Goal: Task Accomplishment & Management: Complete application form

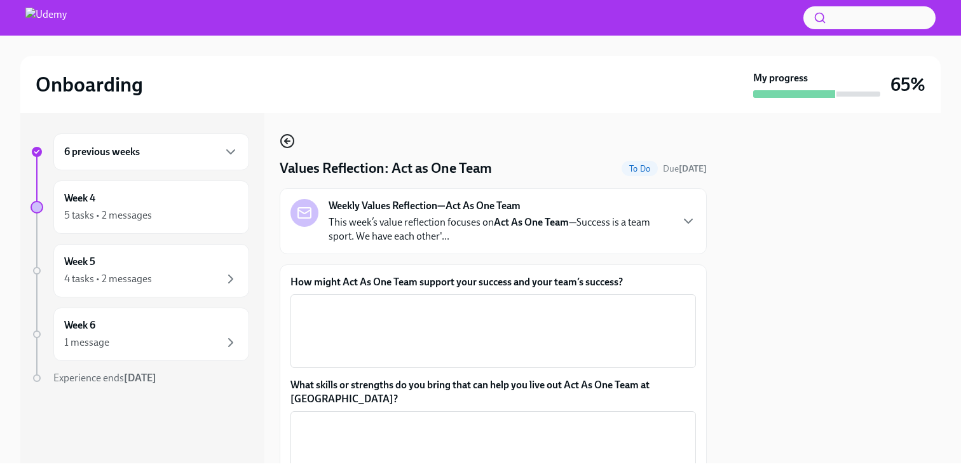
click at [280, 138] on icon "button" at bounding box center [287, 141] width 15 height 15
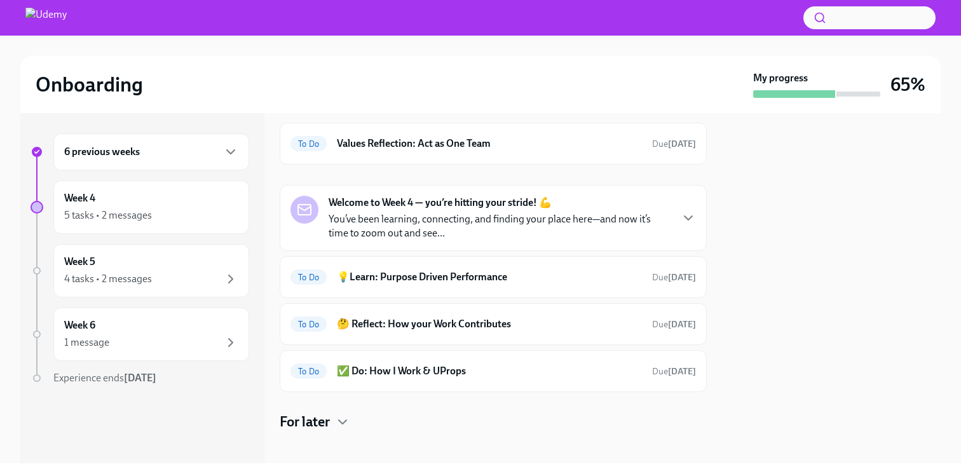
scroll to position [58, 0]
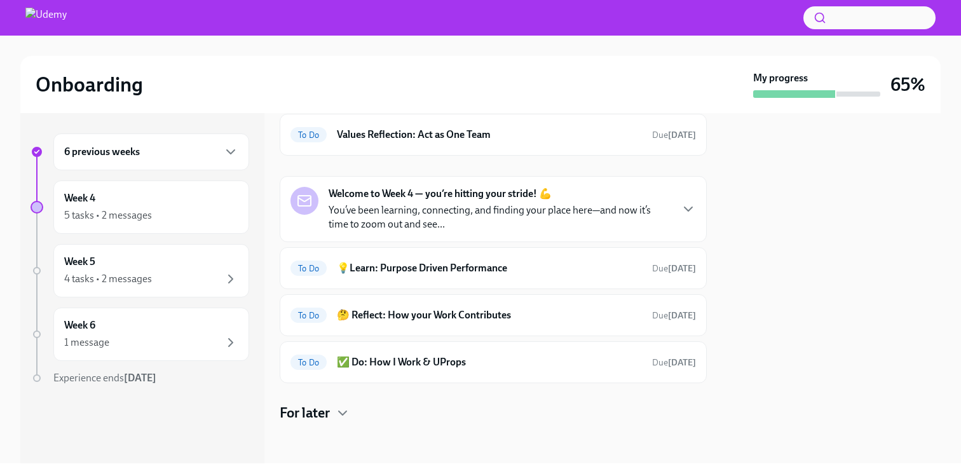
click at [500, 206] on p "You’ve been learning, connecting, and finding your place here—and now it’s time…" at bounding box center [500, 217] width 342 height 28
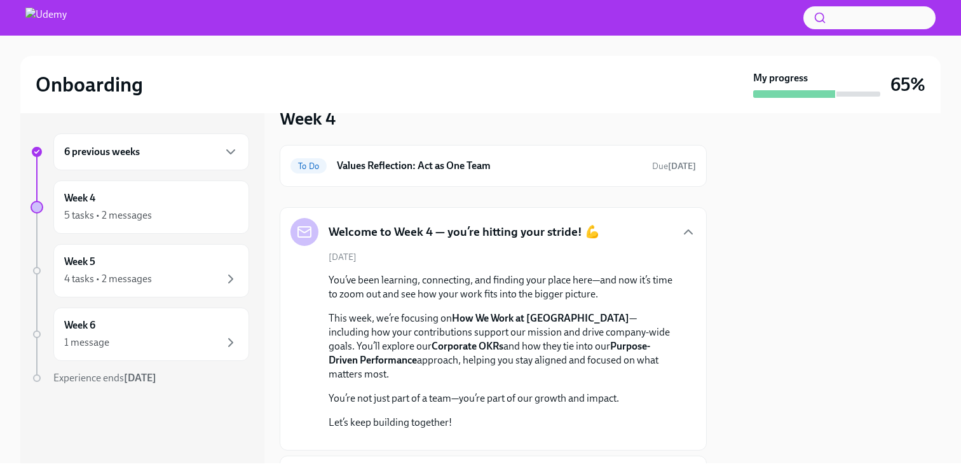
scroll to position [25, 0]
click at [681, 233] on icon "button" at bounding box center [688, 233] width 15 height 15
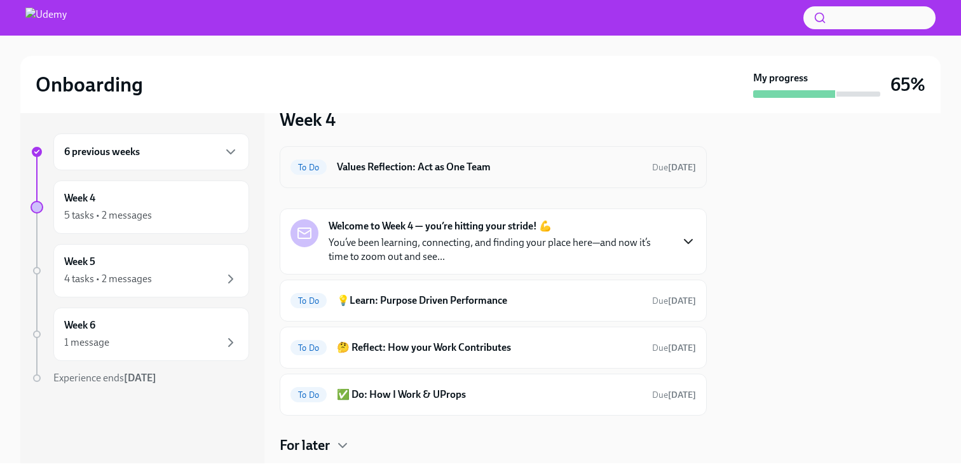
click at [518, 161] on h6 "Values Reflection: Act as One Team" at bounding box center [489, 167] width 305 height 14
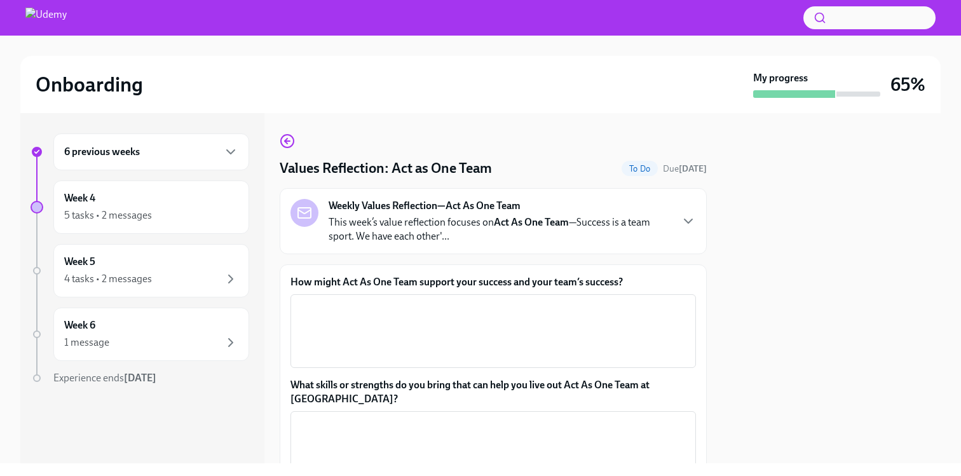
click at [278, 133] on div "6 previous weeks Week 4 5 tasks • 2 messages Week 5 4 tasks • 2 messages Week 6…" at bounding box center [480, 288] width 921 height 350
click at [279, 134] on div "6 previous weeks Week 4 5 tasks • 2 messages Week 5 4 tasks • 2 messages Week 6…" at bounding box center [480, 288] width 921 height 350
click at [283, 137] on icon "button" at bounding box center [287, 141] width 15 height 15
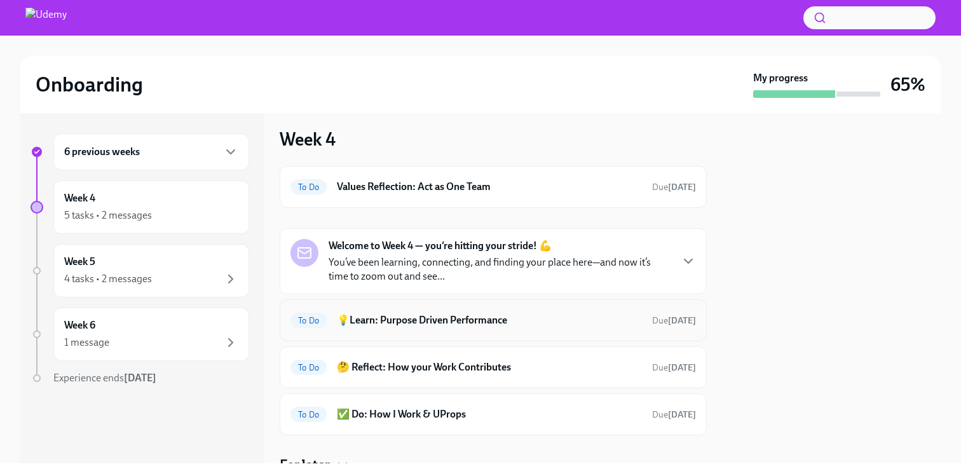
scroll to position [58, 0]
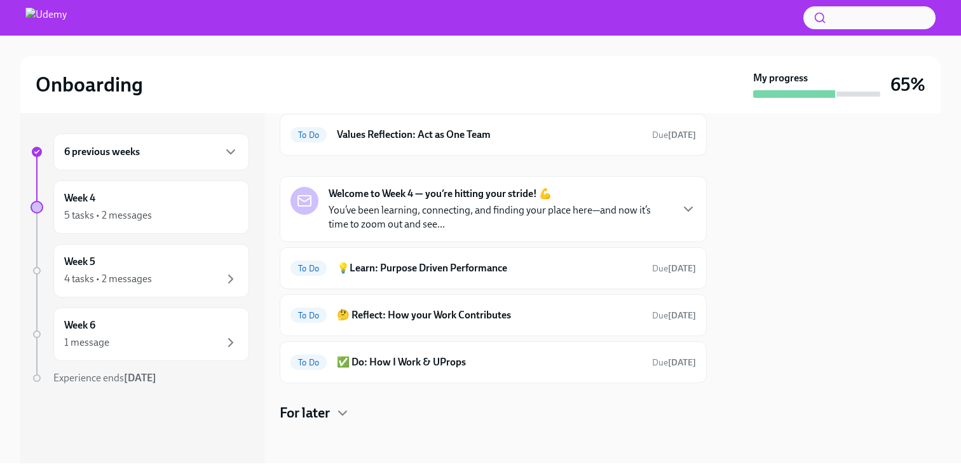
click at [635, 223] on p "You’ve been learning, connecting, and finding your place here—and now it’s time…" at bounding box center [500, 217] width 342 height 28
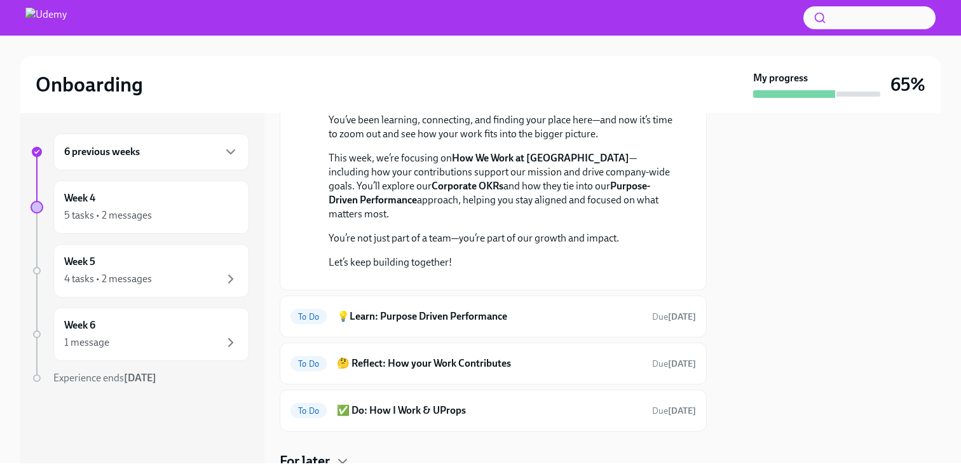
scroll to position [129, 0]
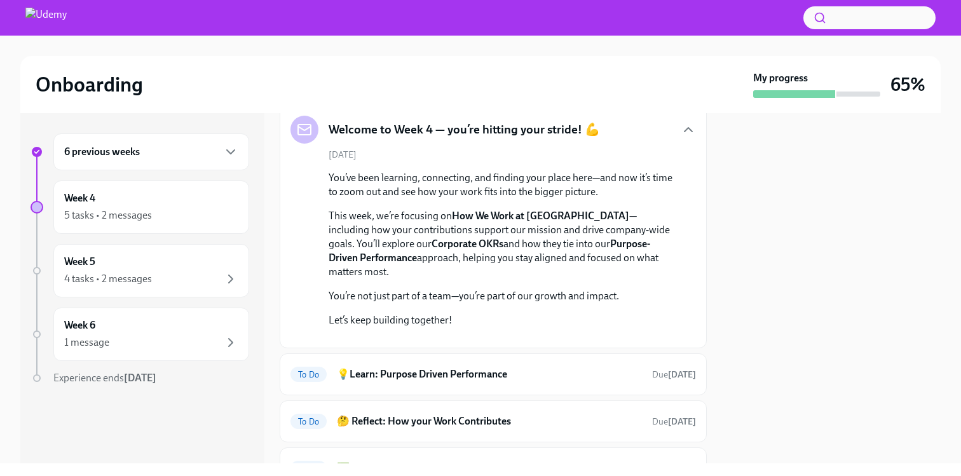
click at [670, 139] on div "Welcome to Week 4 — you’re hitting your stride! 💪" at bounding box center [494, 130] width 406 height 28
click at [671, 132] on div "Welcome to Week 4 — you’re hitting your stride! 💪" at bounding box center [494, 130] width 406 height 28
click at [681, 128] on icon "button" at bounding box center [688, 129] width 15 height 15
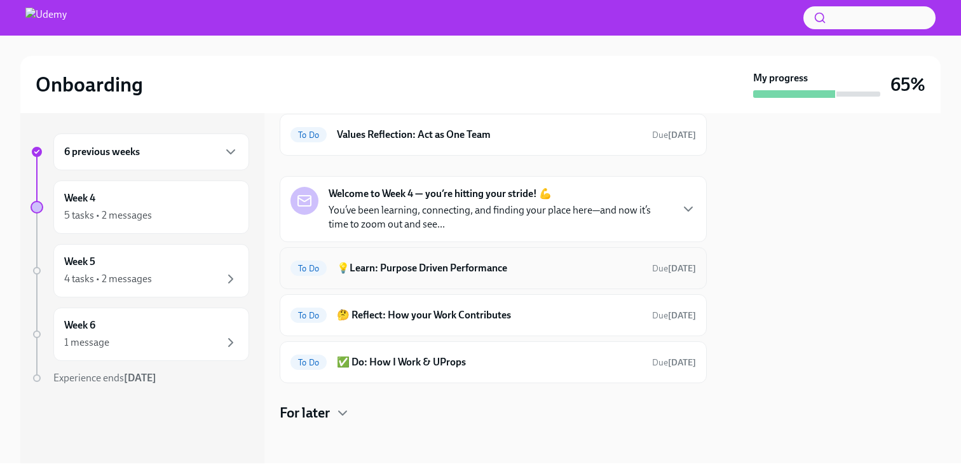
click at [618, 267] on h6 "💡Learn: Purpose Driven Performance" at bounding box center [489, 268] width 305 height 14
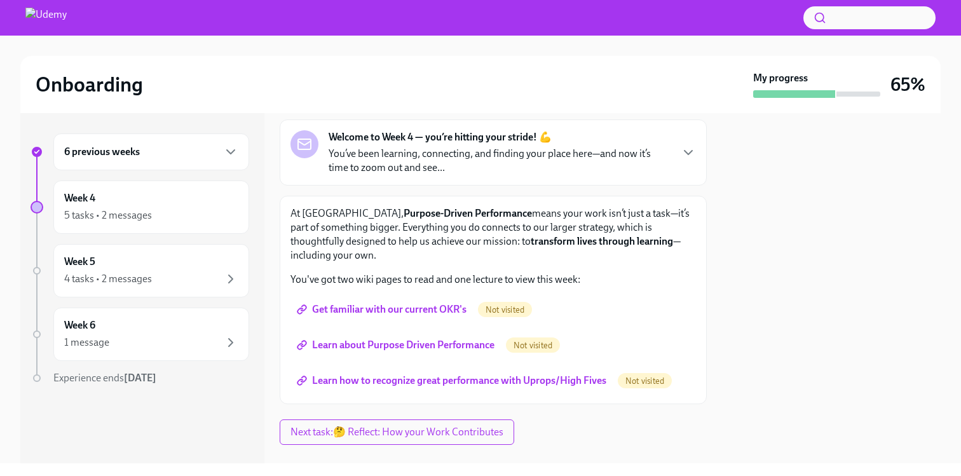
scroll to position [67, 0]
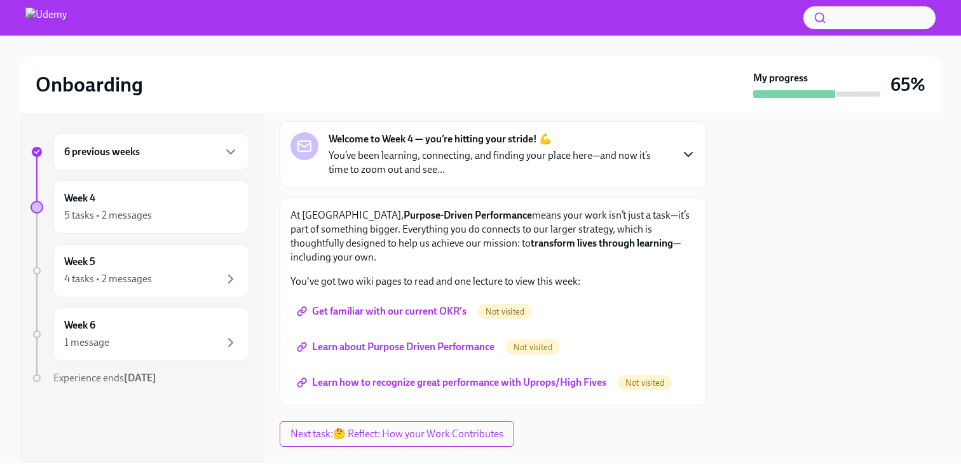
click at [684, 156] on icon "button" at bounding box center [688, 154] width 15 height 15
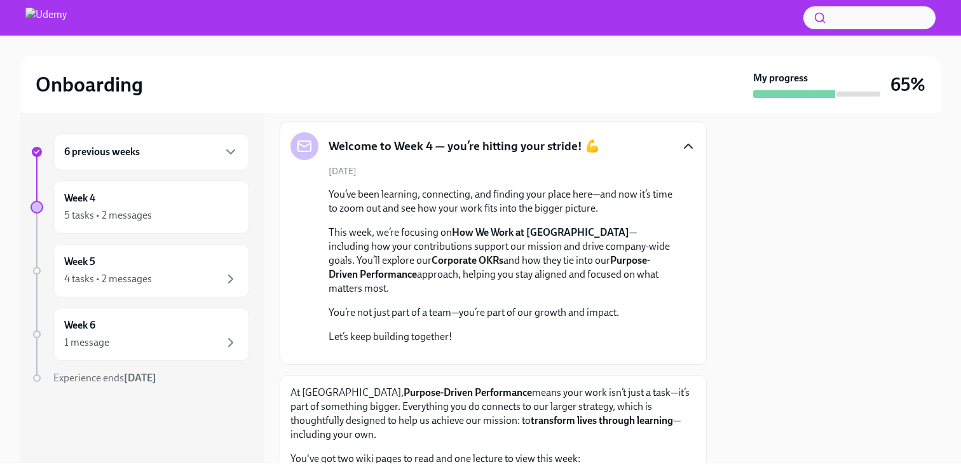
click at [682, 157] on div "Welcome to Week 4 — you’re hitting your stride! 💪" at bounding box center [494, 146] width 406 height 28
click at [681, 153] on icon "button" at bounding box center [688, 146] width 15 height 15
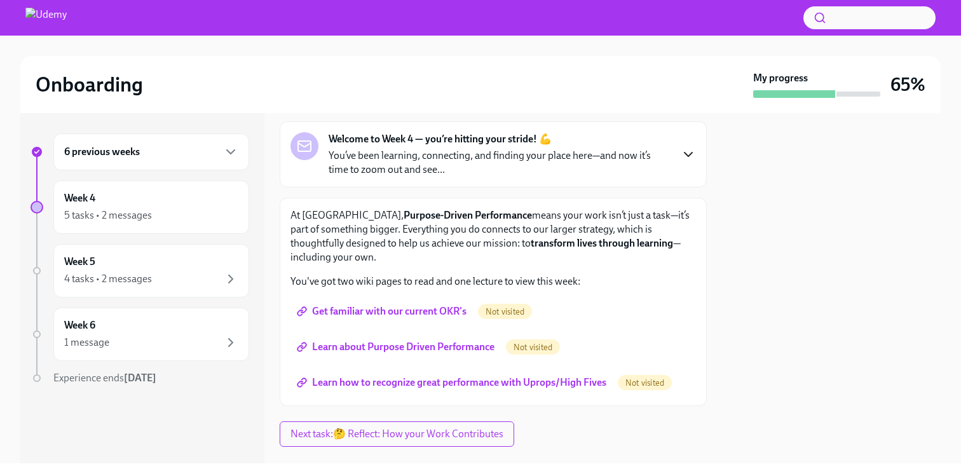
click at [541, 233] on p "At [GEOGRAPHIC_DATA], Purpose-Driven Performance means your work isn’t just a t…" at bounding box center [494, 237] width 406 height 56
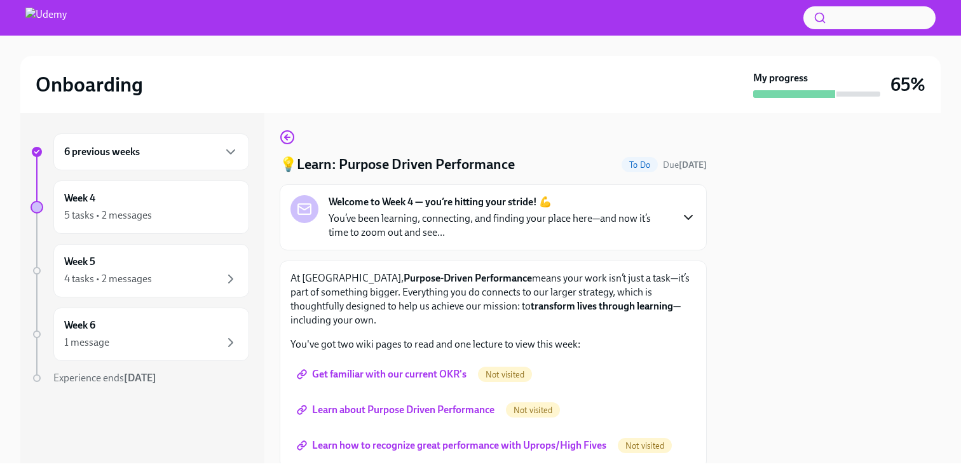
scroll to position [0, 0]
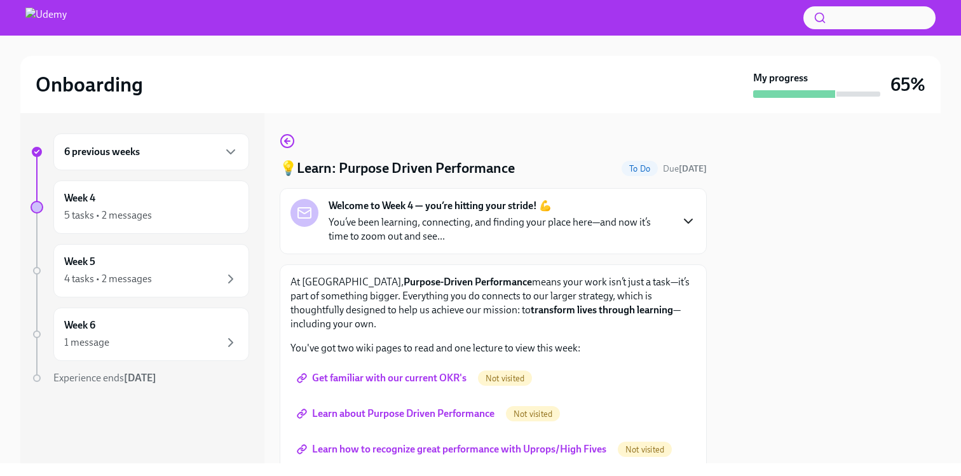
click at [279, 144] on div "6 previous weeks Week 4 5 tasks • 2 messages Week 5 4 tasks • 2 messages Week 6…" at bounding box center [480, 288] width 921 height 350
click at [287, 139] on icon "button" at bounding box center [286, 141] width 3 height 5
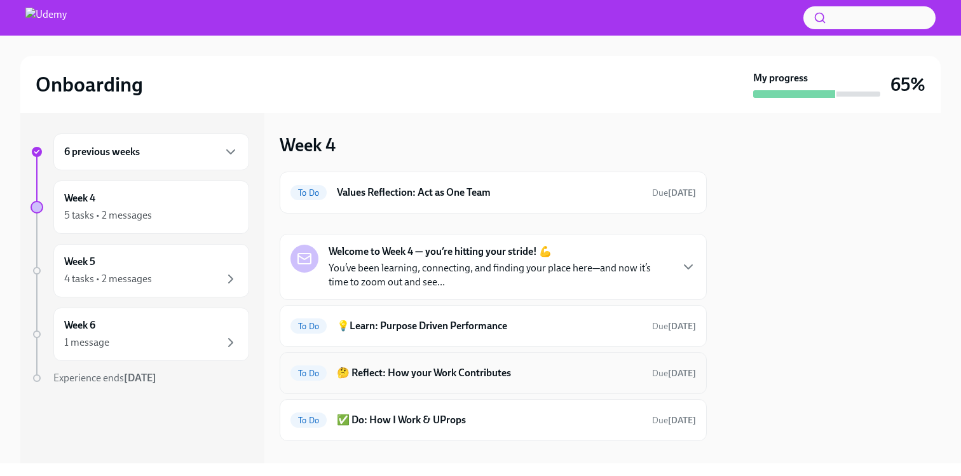
click at [569, 369] on h6 "🤔 Reflect: How your Work Contributes" at bounding box center [489, 373] width 305 height 14
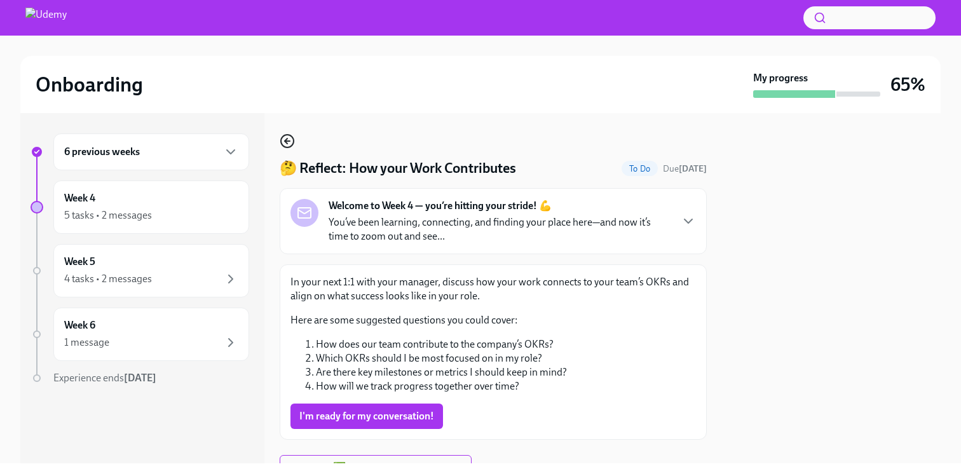
click at [287, 140] on icon "button" at bounding box center [287, 141] width 15 height 15
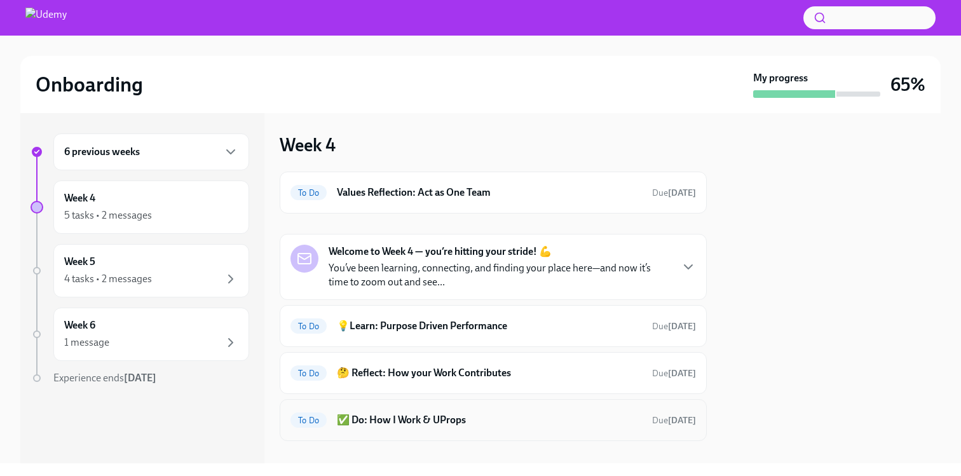
click at [501, 409] on div "To Do ✅ Do: How I Work & UProps Due [DATE]" at bounding box center [493, 420] width 427 height 42
click at [483, 418] on h6 "✅ Do: How I Work & UProps" at bounding box center [489, 420] width 305 height 14
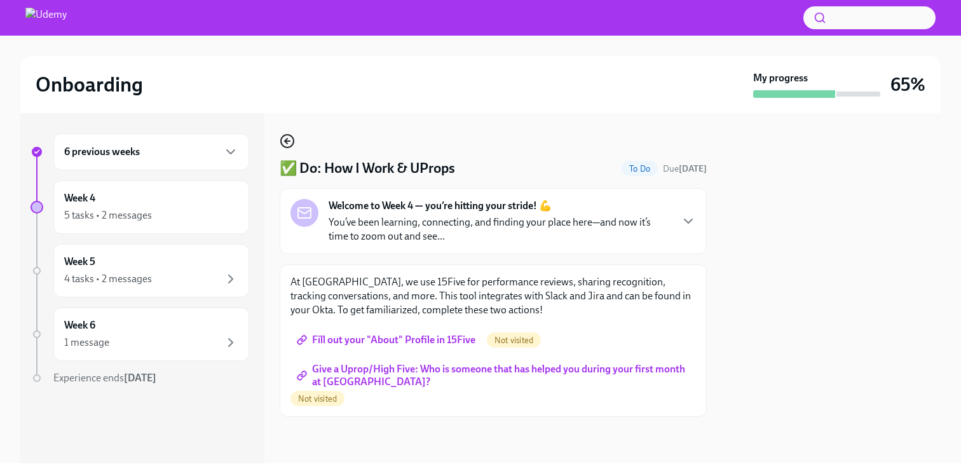
click at [284, 140] on icon "button" at bounding box center [287, 141] width 15 height 15
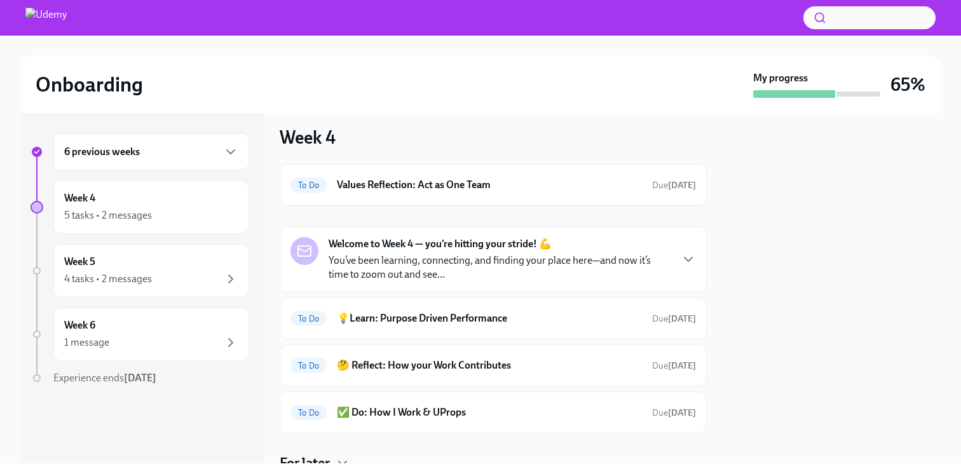
scroll to position [24, 0]
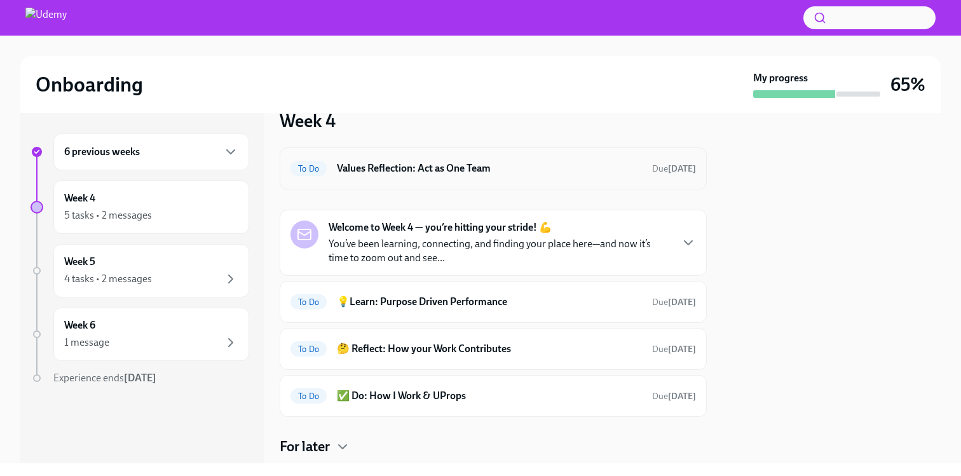
click at [597, 177] on div "To Do Values Reflection: Act as One Team Due [DATE]" at bounding box center [494, 168] width 406 height 20
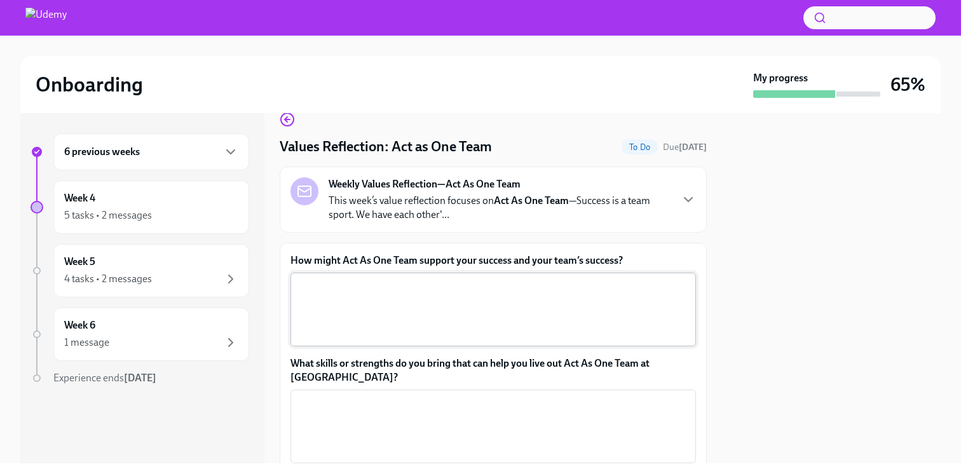
scroll to position [10, 0]
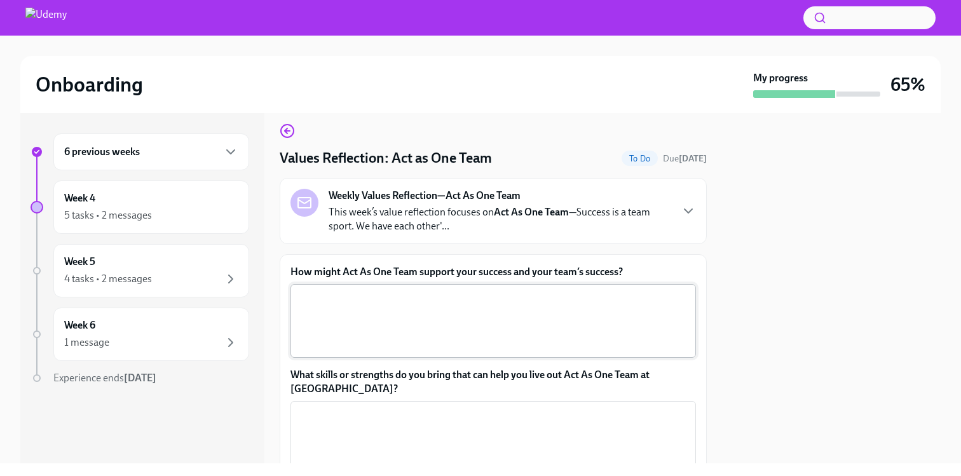
click at [481, 319] on textarea "How might Act As One Team support your success and your team’s success?" at bounding box center [493, 321] width 390 height 61
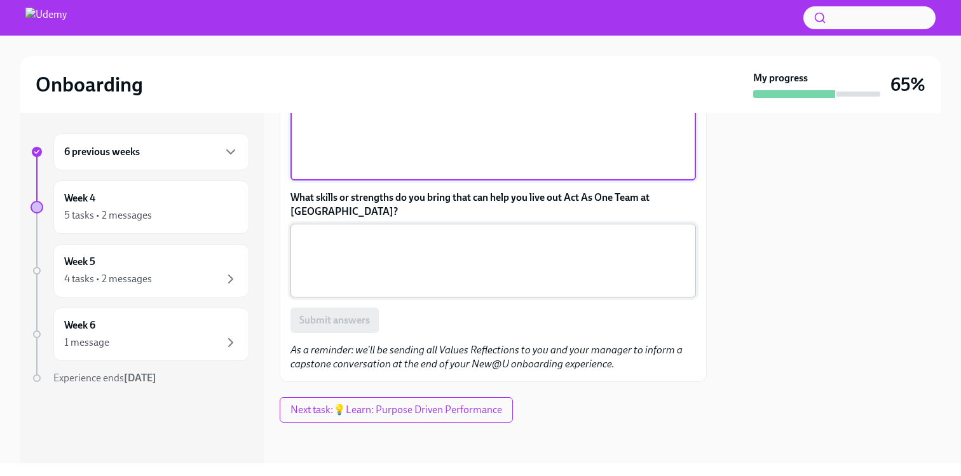
scroll to position [69, 0]
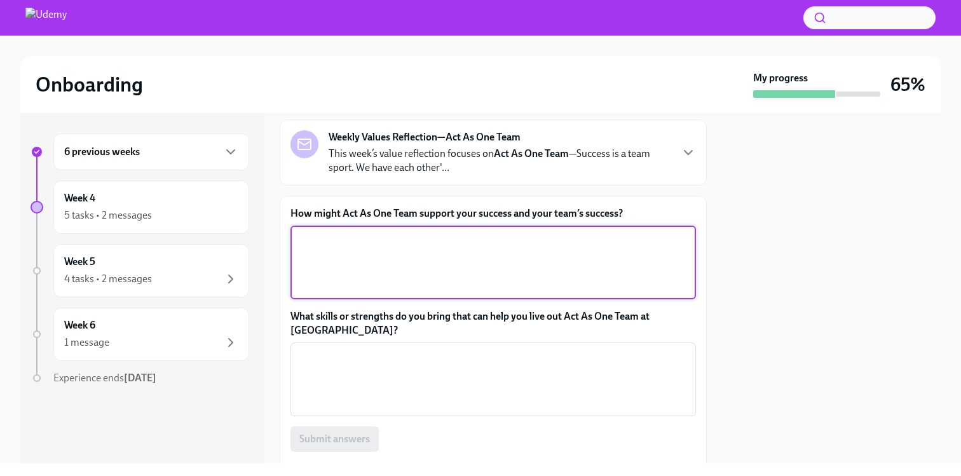
type textarea "O"
click at [464, 237] on textarea "Successfully retaining customers" at bounding box center [493, 262] width 390 height 61
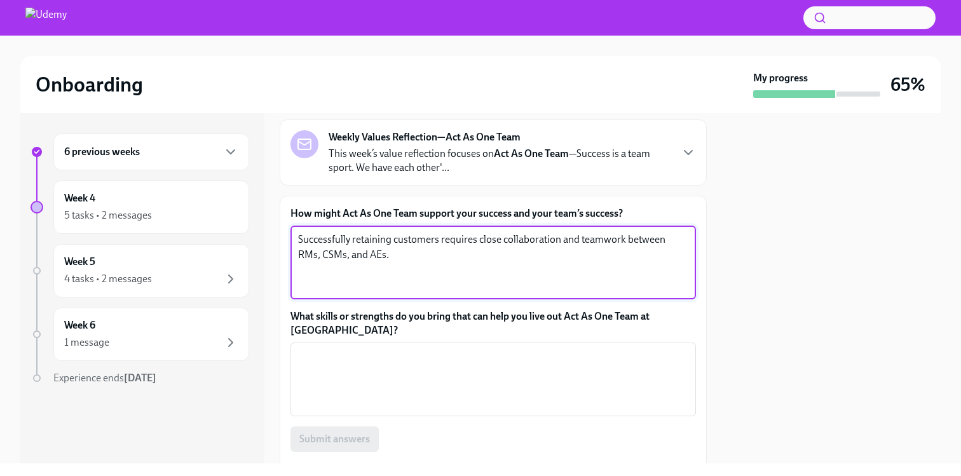
click at [434, 252] on textarea "Successfully retaining customers requires close collaboration and teamwork betw…" at bounding box center [493, 262] width 390 height 61
drag, startPoint x: 591, startPoint y: 258, endPoint x: 394, endPoint y: 255, distance: 197.1
click at [394, 255] on textarea "Successfully retaining customers requires close collaboration and teamwork betw…" at bounding box center [493, 262] width 390 height 61
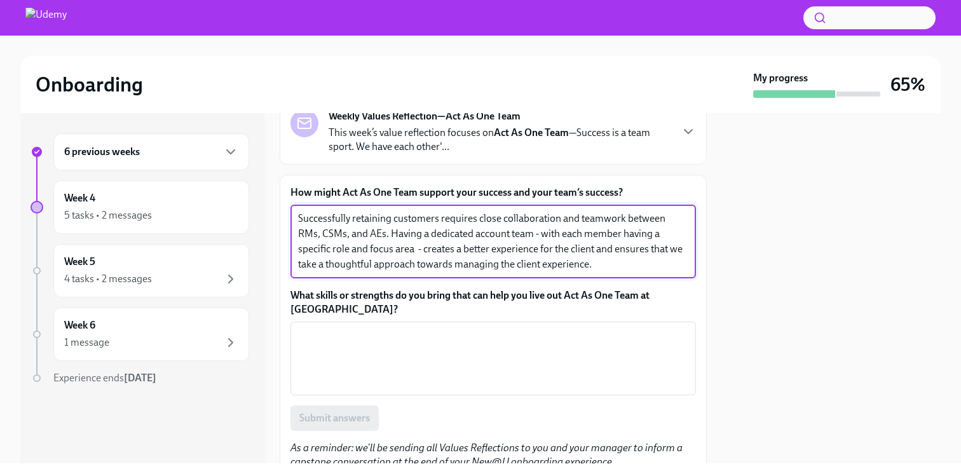
scroll to position [92, 0]
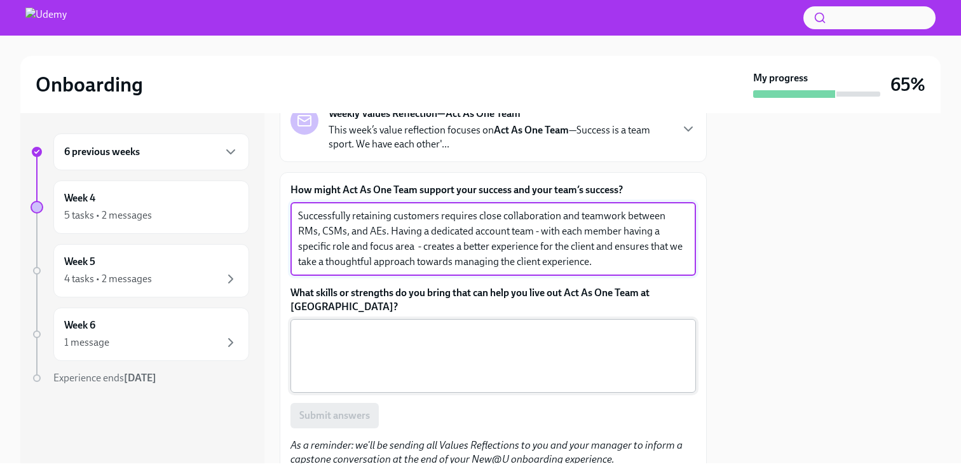
click at [502, 350] on textarea "What skills or strengths do you bring that can help you live out Act As One Tea…" at bounding box center [493, 356] width 390 height 61
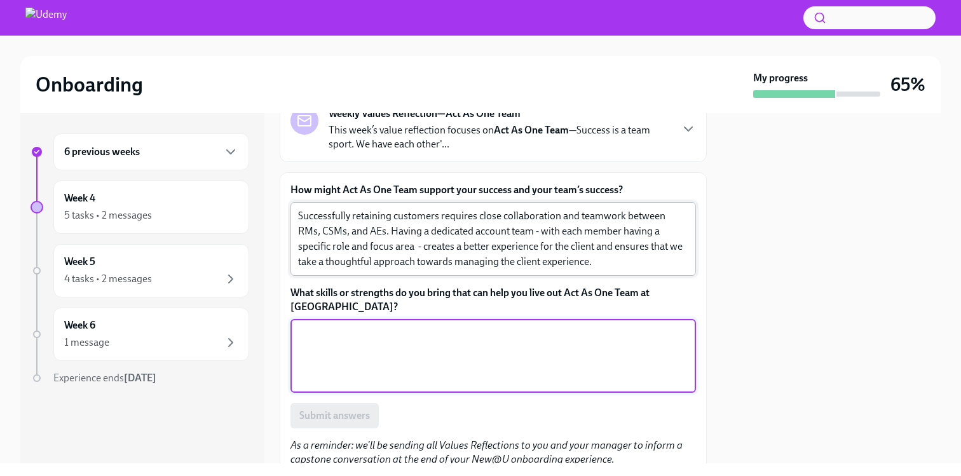
click at [635, 268] on textarea "Successfully retaining customers requires close collaboration and teamwork betw…" at bounding box center [493, 239] width 390 height 61
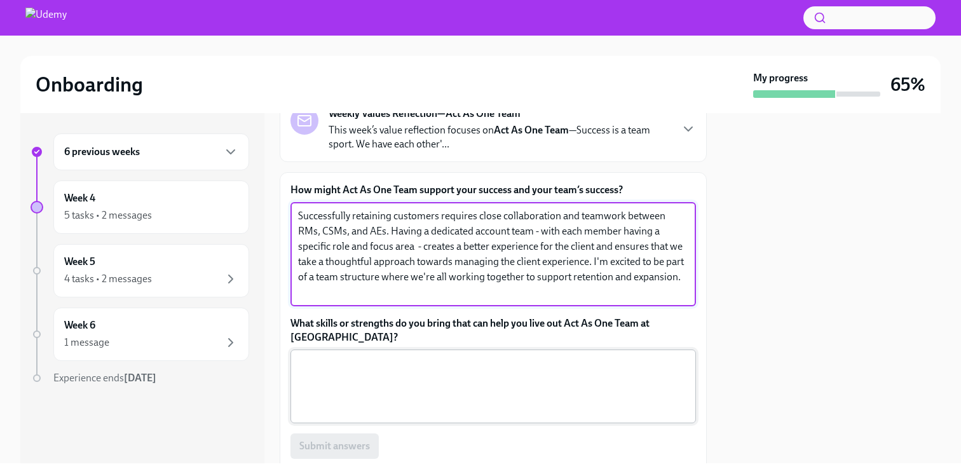
type textarea "Successfully retaining customers requires close collaboration and teamwork betw…"
click at [483, 380] on textarea "What skills or strengths do you bring that can help you live out Act As One Tea…" at bounding box center [493, 386] width 390 height 61
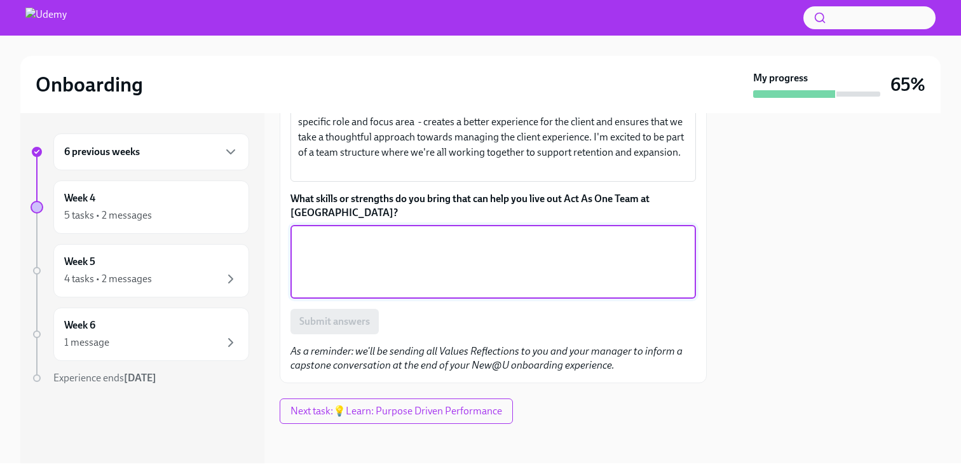
scroll to position [218, 0]
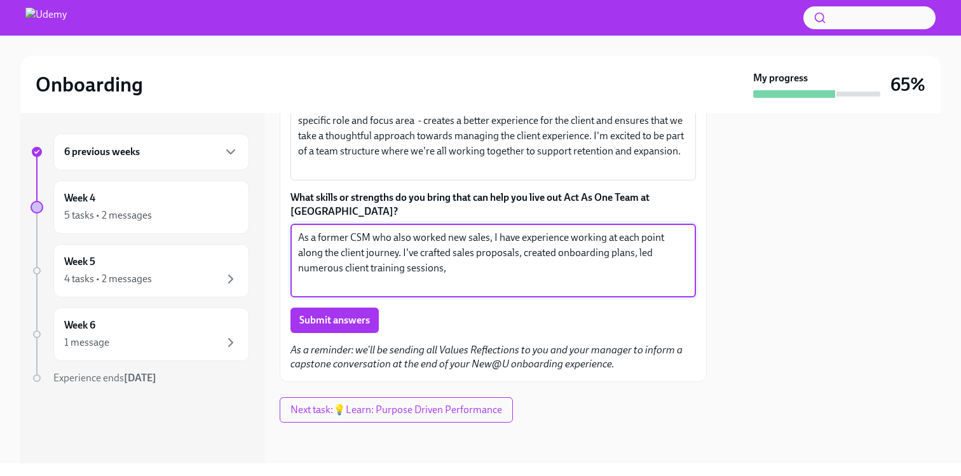
click at [450, 270] on textarea "As a former CSM who also worked new sales, I have experience working at each po…" at bounding box center [493, 260] width 390 height 61
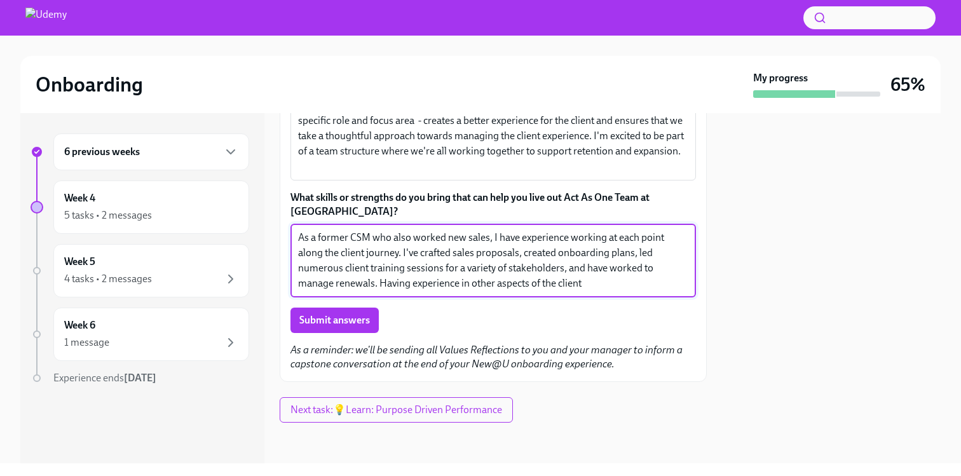
drag, startPoint x: 605, startPoint y: 284, endPoint x: 383, endPoint y: 287, distance: 221.9
click at [383, 287] on textarea "As a former CSM who also worked new sales, I have experience working at each po…" at bounding box center [493, 260] width 390 height 61
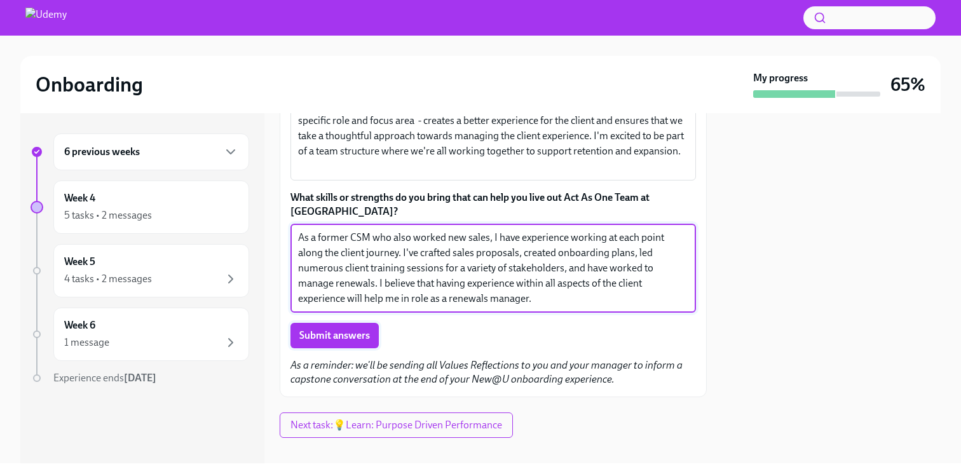
type textarea "As a former CSM who also worked new sales, I have experience working at each po…"
click at [316, 336] on span "Submit answers" at bounding box center [334, 335] width 71 height 13
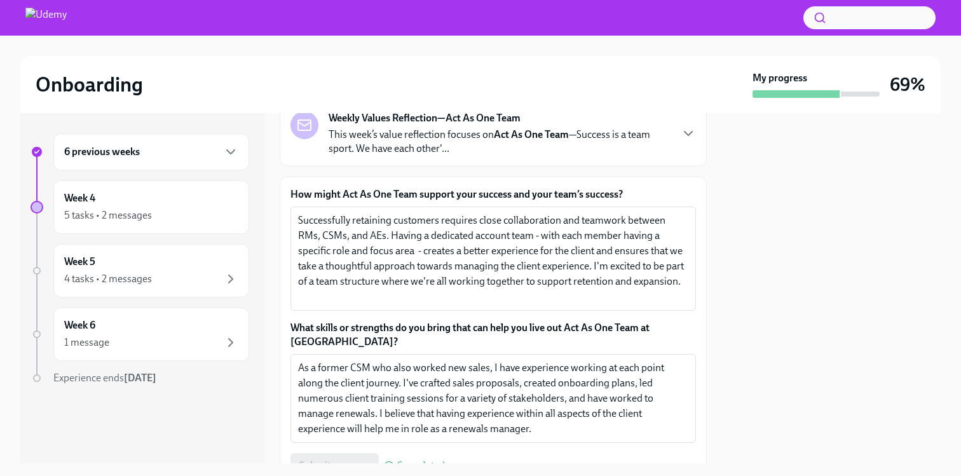
scroll to position [0, 0]
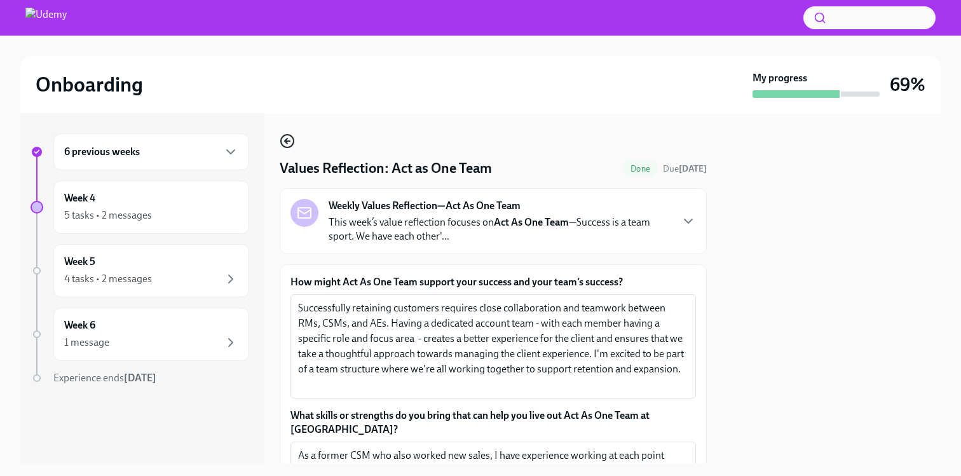
click at [289, 141] on icon "button" at bounding box center [287, 141] width 5 height 0
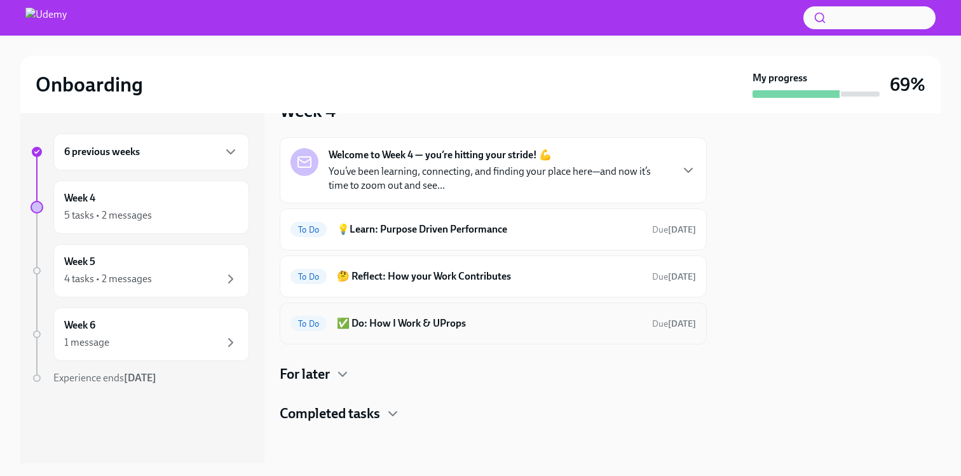
scroll to position [35, 0]
click at [386, 411] on div "Completed tasks" at bounding box center [493, 413] width 427 height 19
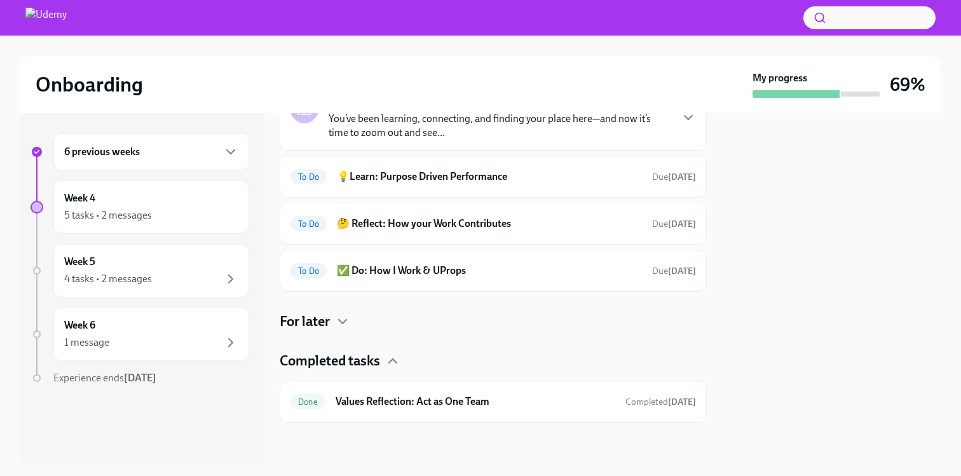
click at [383, 363] on div "Completed tasks" at bounding box center [493, 361] width 427 height 19
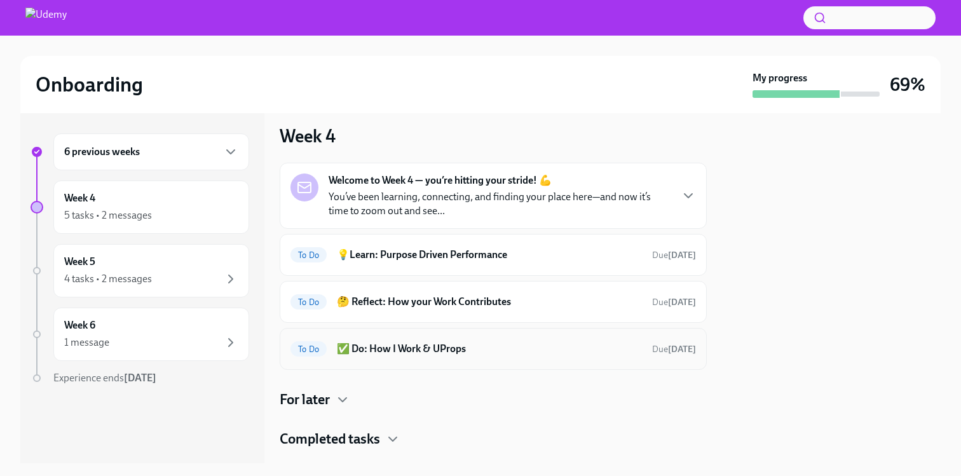
scroll to position [0, 0]
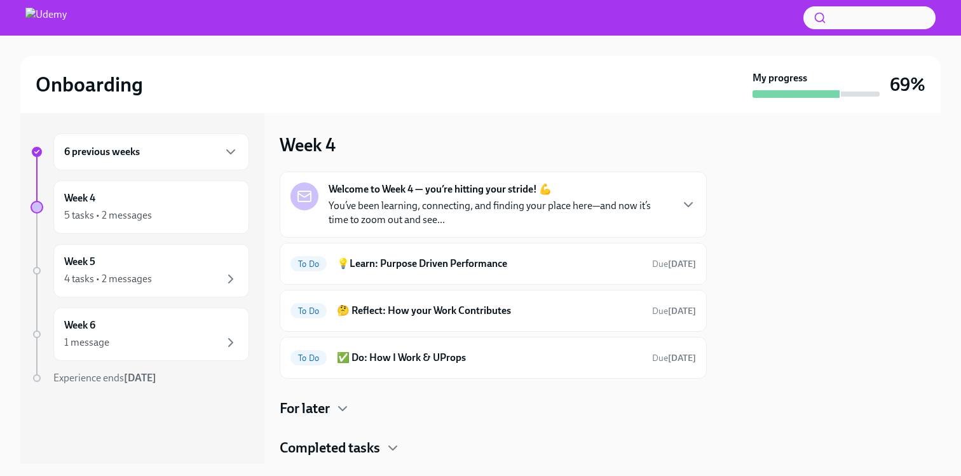
click at [636, 216] on p "You’ve been learning, connecting, and finding your place here—and now it’s time…" at bounding box center [500, 213] width 342 height 28
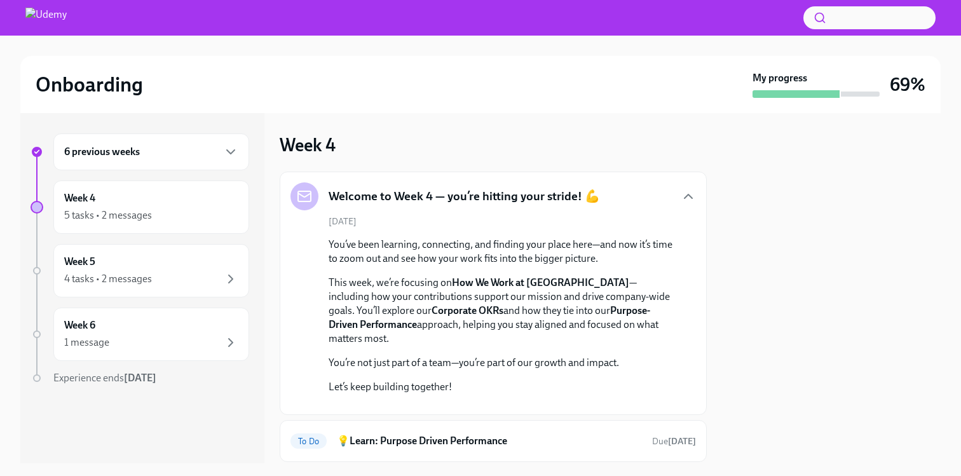
click at [684, 205] on div "Welcome to Week 4 — you’re hitting your stride! 💪" at bounding box center [494, 196] width 406 height 28
click at [684, 202] on icon "button" at bounding box center [688, 196] width 15 height 15
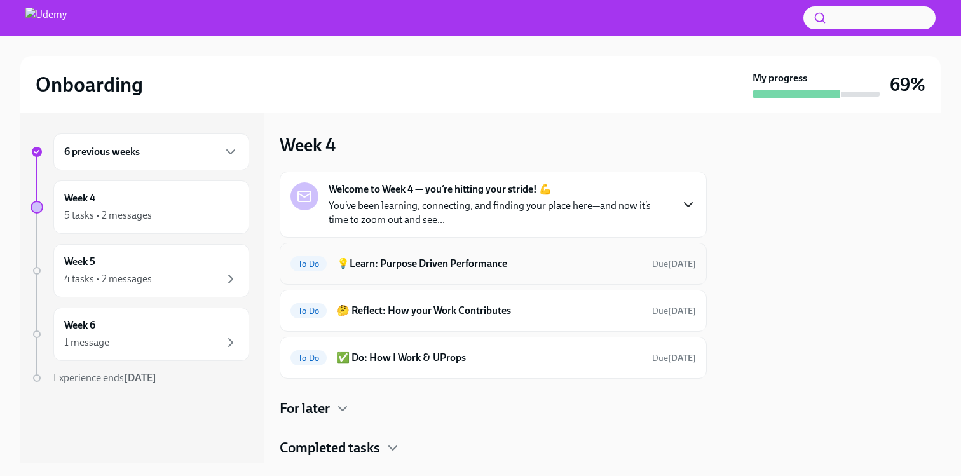
click at [650, 270] on div "To Do 💡Learn: Purpose Driven Performance Due [DATE]" at bounding box center [494, 264] width 406 height 20
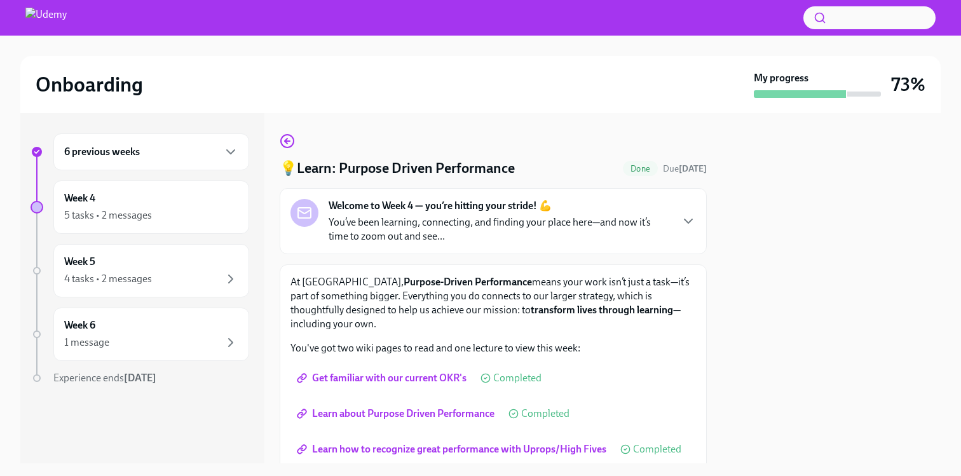
scroll to position [91, 0]
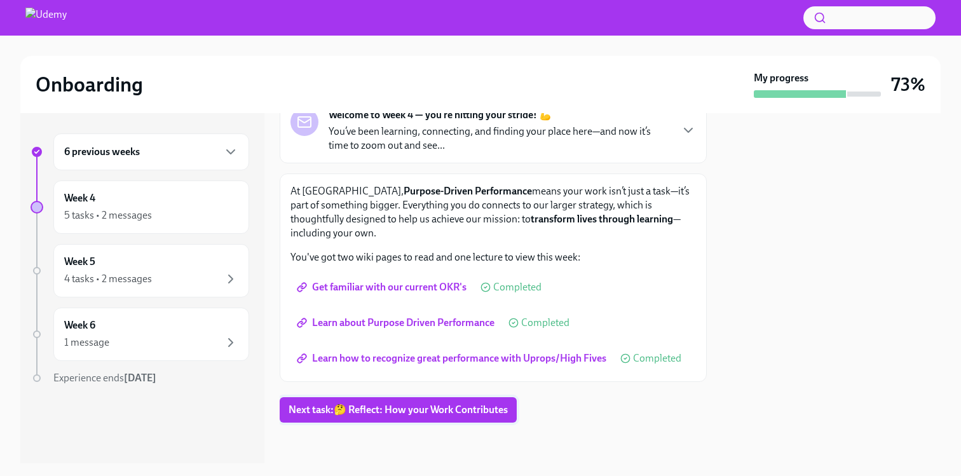
click at [464, 411] on span "Next task : 🤔 Reflect: How your Work Contributes" at bounding box center [398, 410] width 219 height 13
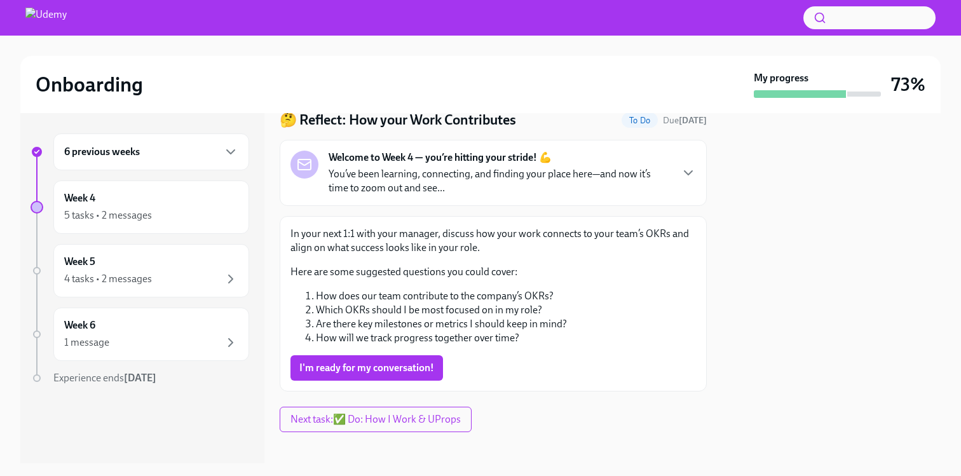
scroll to position [30, 0]
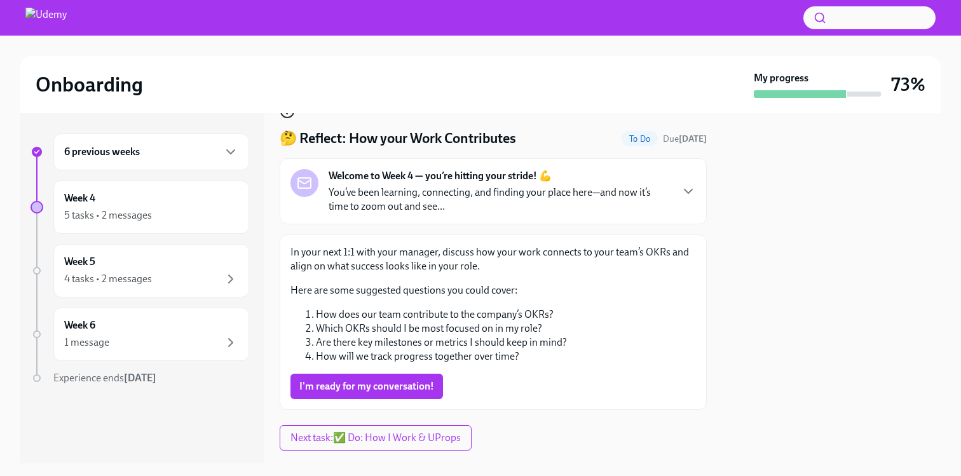
click at [285, 116] on circle "button" at bounding box center [287, 111] width 13 height 13
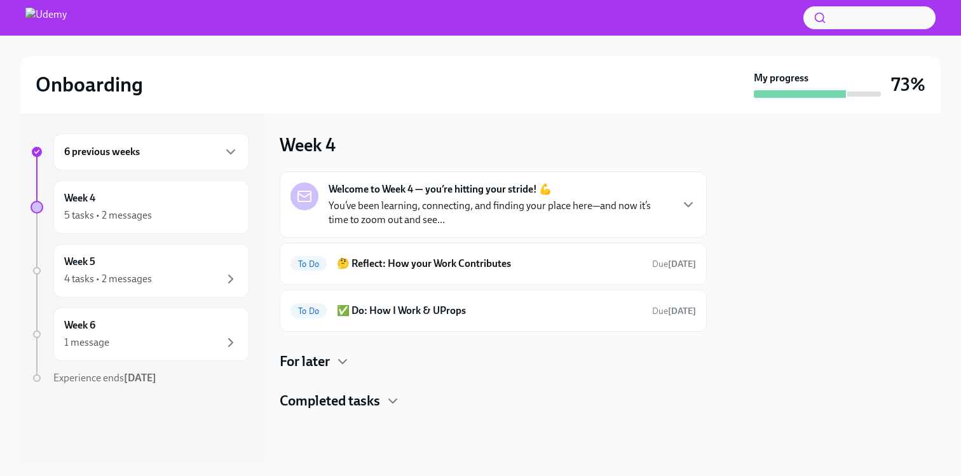
click at [922, 240] on div at bounding box center [831, 288] width 219 height 350
